Goal: Check status: Check status

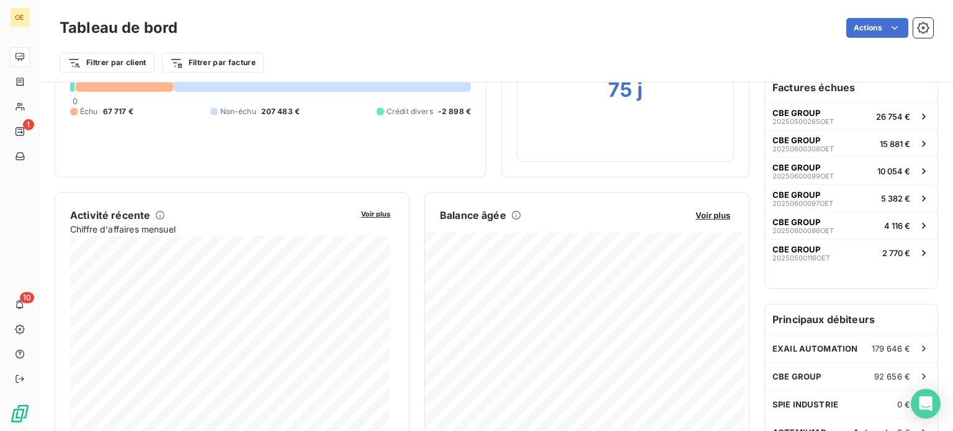
scroll to position [187, 0]
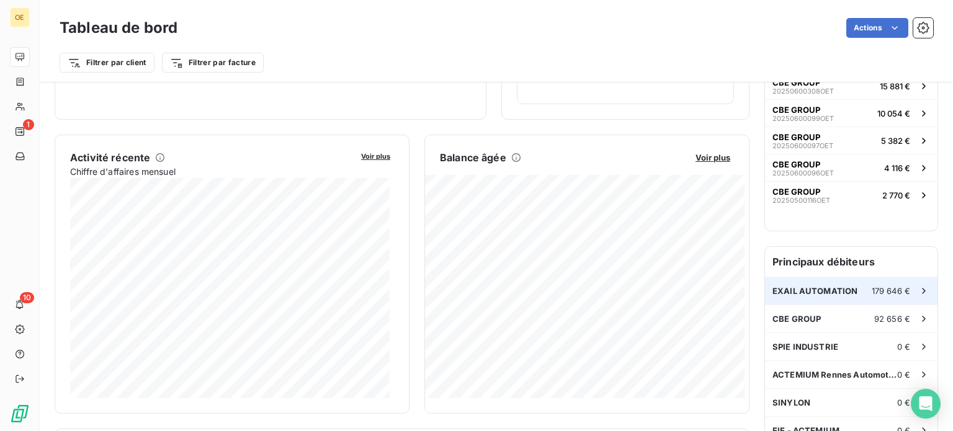
click at [811, 288] on span "EXAIL AUTOMATION" at bounding box center [814, 291] width 85 height 10
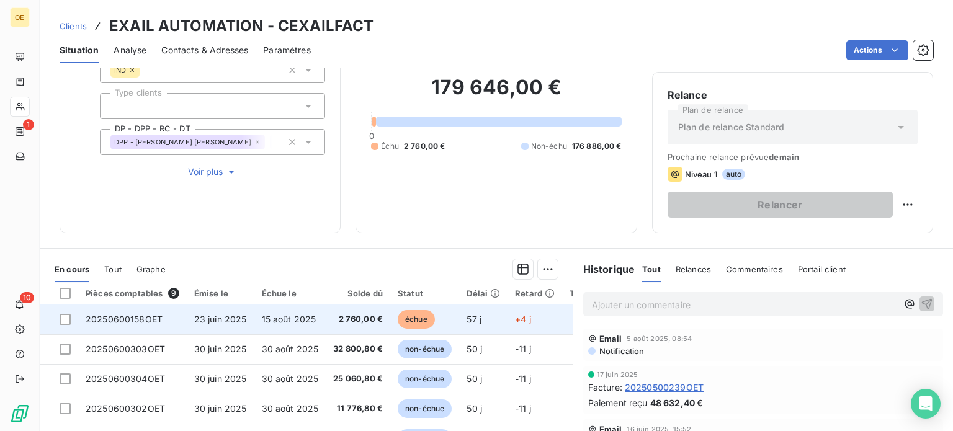
scroll to position [186, 0]
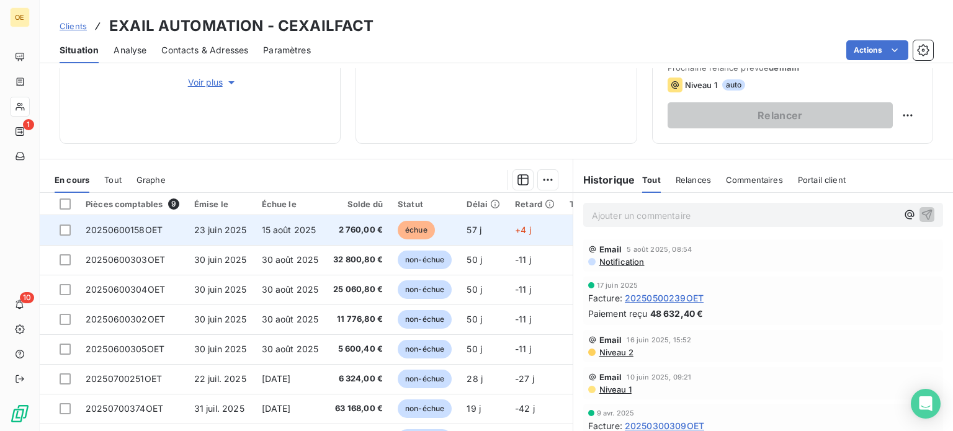
click at [295, 229] on span "15 août 2025" at bounding box center [289, 230] width 55 height 11
